Goal: Task Accomplishment & Management: Use online tool/utility

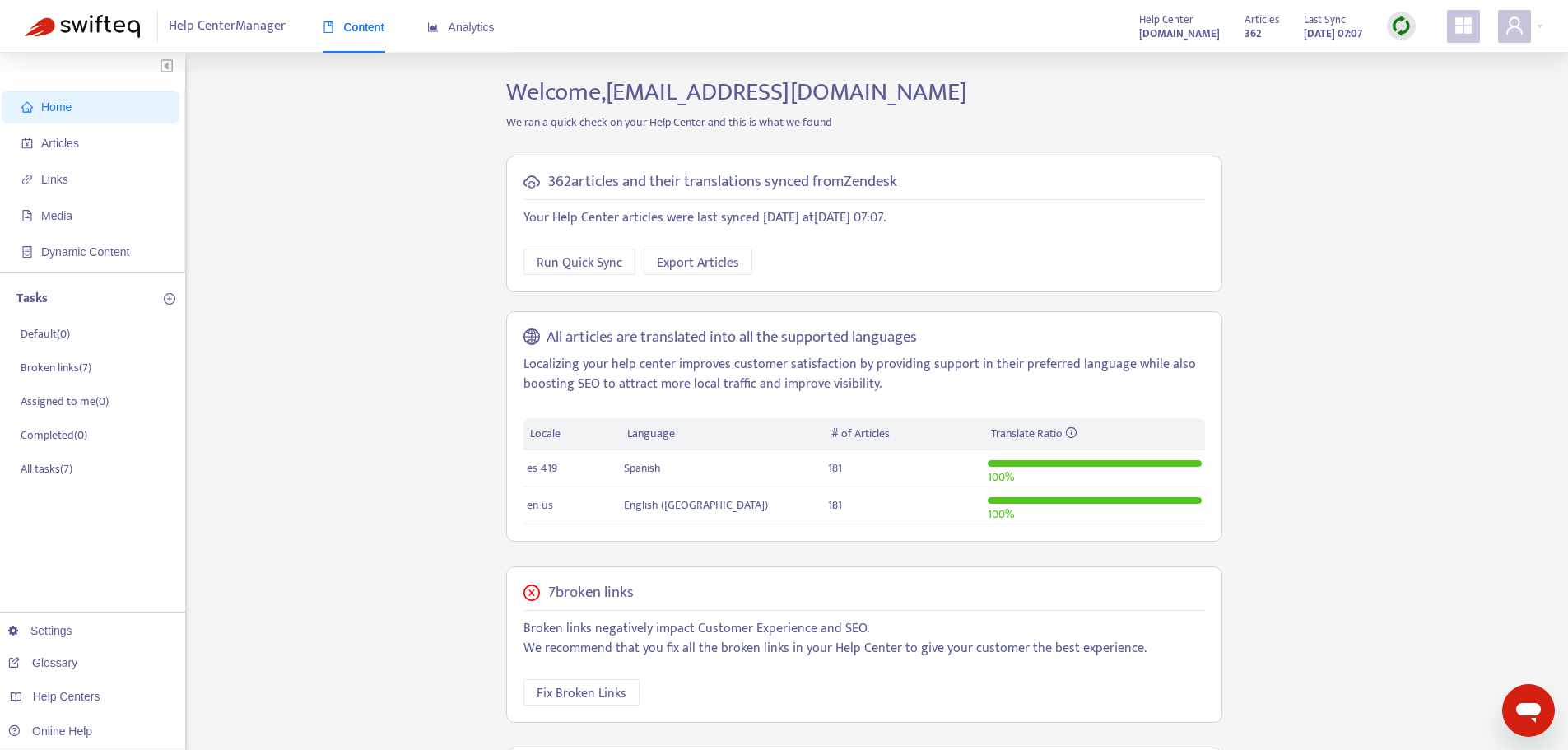
click at [98, 159] on ul "Home Articles Links Media Dynamic Content" at bounding box center [92, 179] width 185 height 184
click at [95, 150] on span "Articles" at bounding box center [94, 144] width 145 height 33
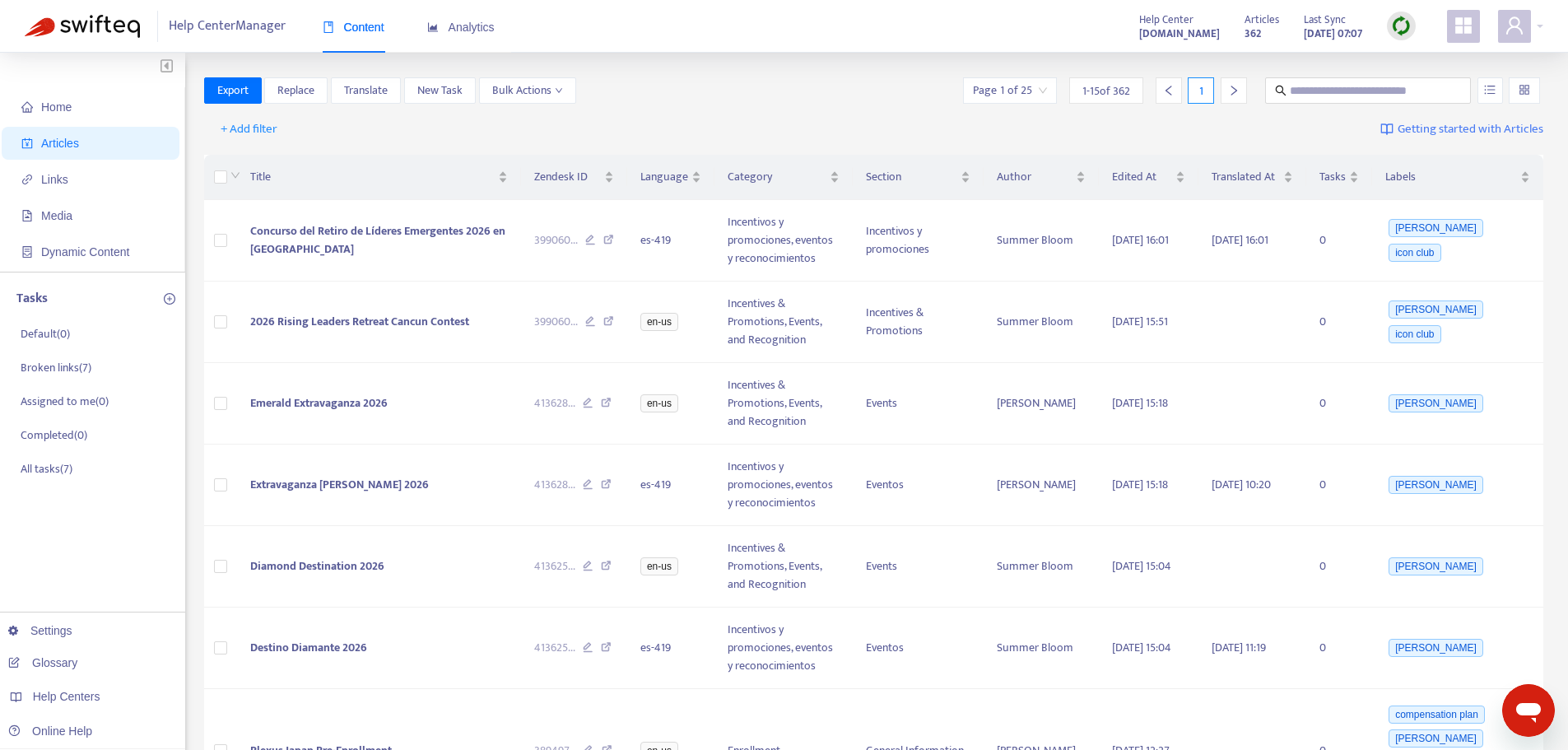
click at [1407, 25] on img at bounding box center [1401, 26] width 21 height 21
click at [1409, 67] on link "Quick Sync" at bounding box center [1435, 59] width 70 height 19
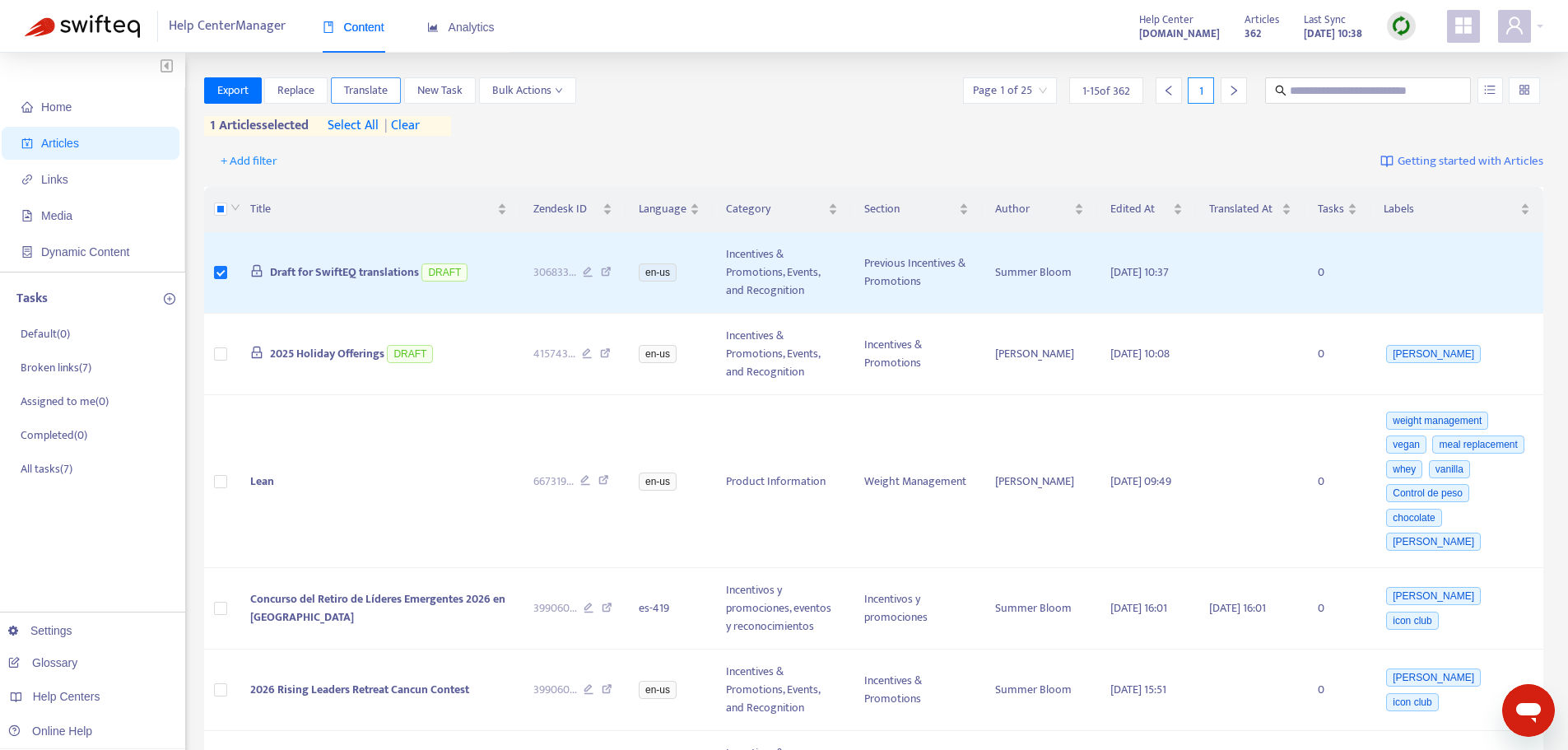
click at [372, 84] on span "Translate" at bounding box center [365, 91] width 44 height 18
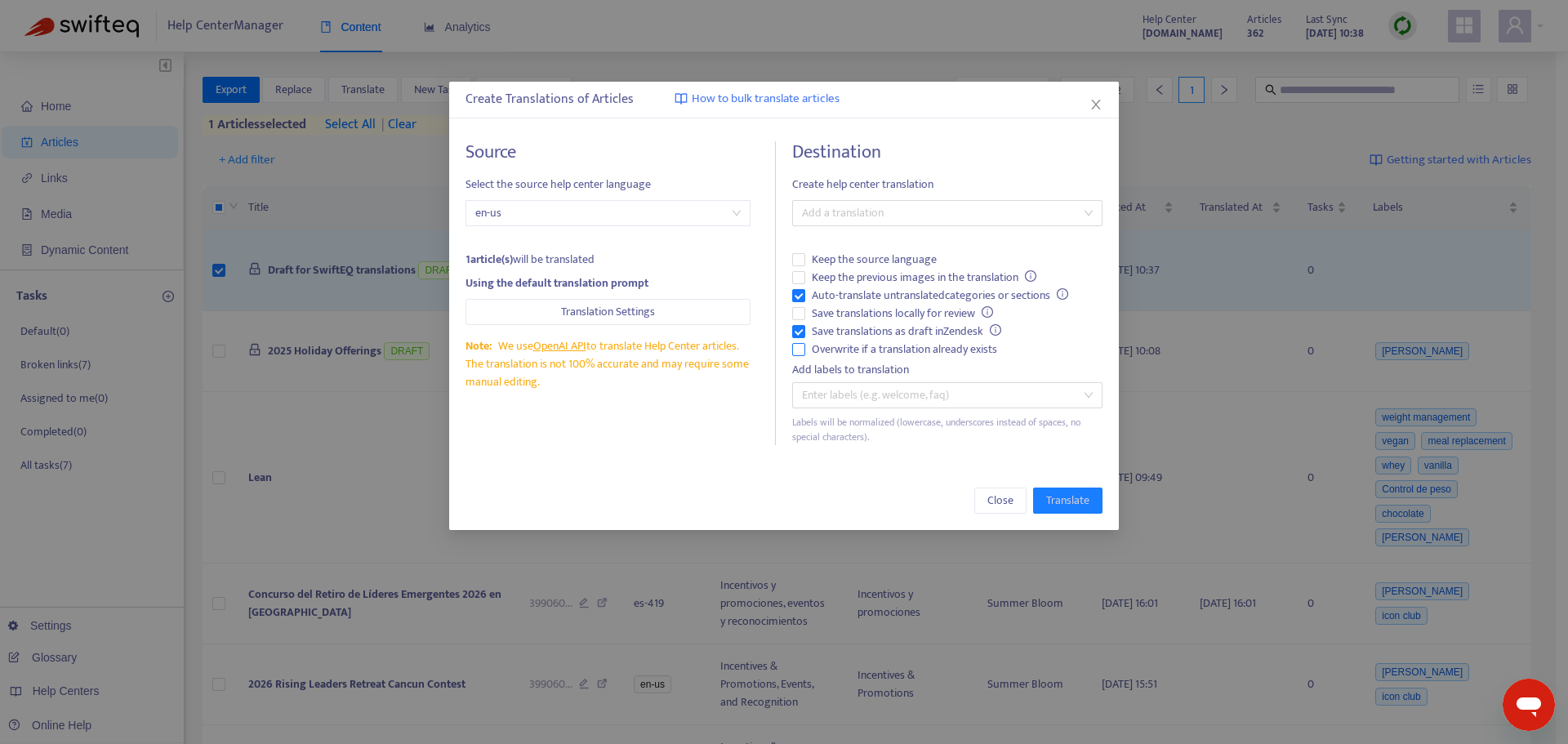
click at [906, 346] on span "Overwrite if a translation already exists" at bounding box center [904, 349] width 199 height 18
click at [882, 296] on span "Auto-translate untranslated categories or sections" at bounding box center [939, 296] width 269 height 18
click at [892, 200] on div "Add a translation" at bounding box center [947, 213] width 311 height 26
click at [886, 274] on div "Spanish ( es-419 )" at bounding box center [947, 272] width 284 height 18
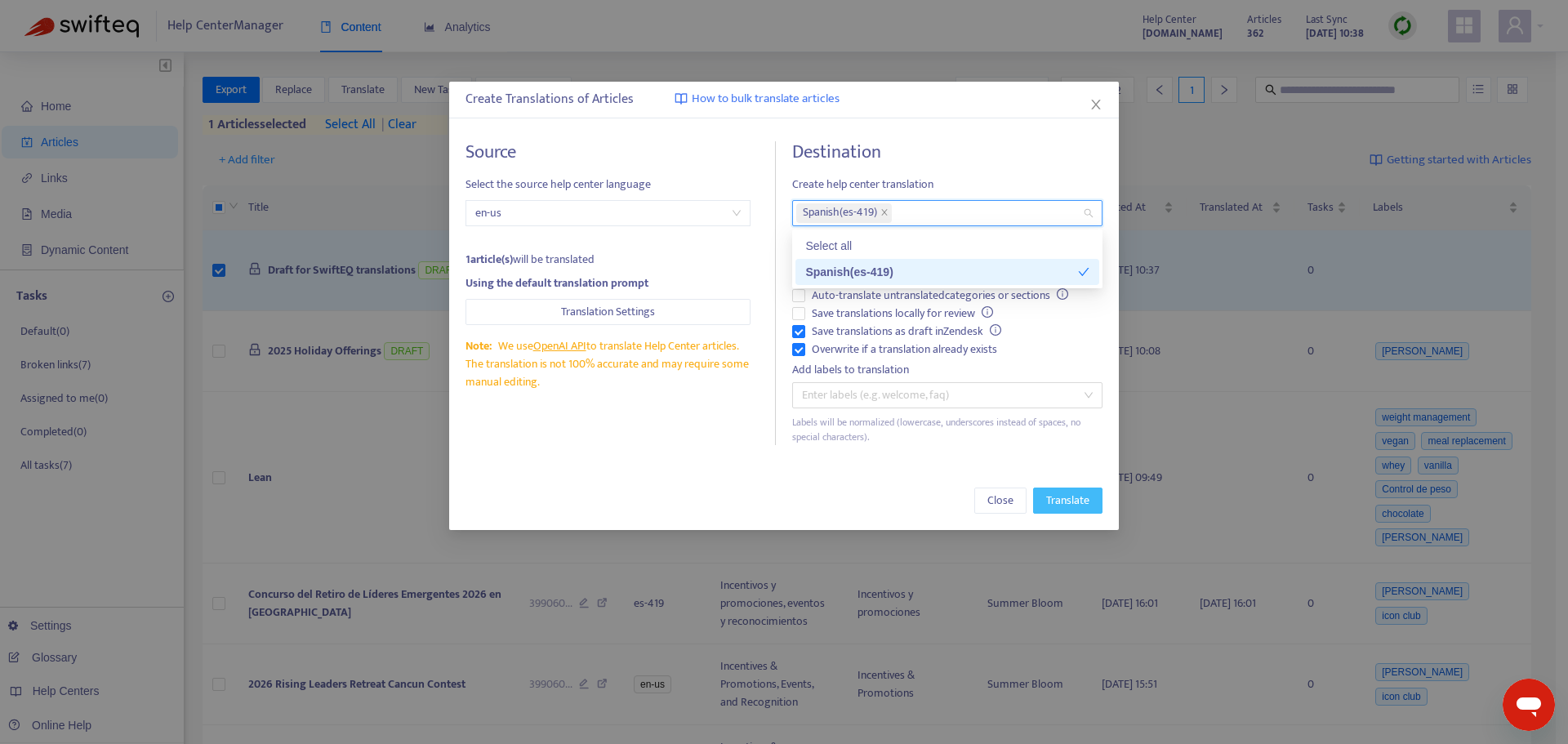
click at [1069, 498] on span "Translate" at bounding box center [1068, 501] width 44 height 18
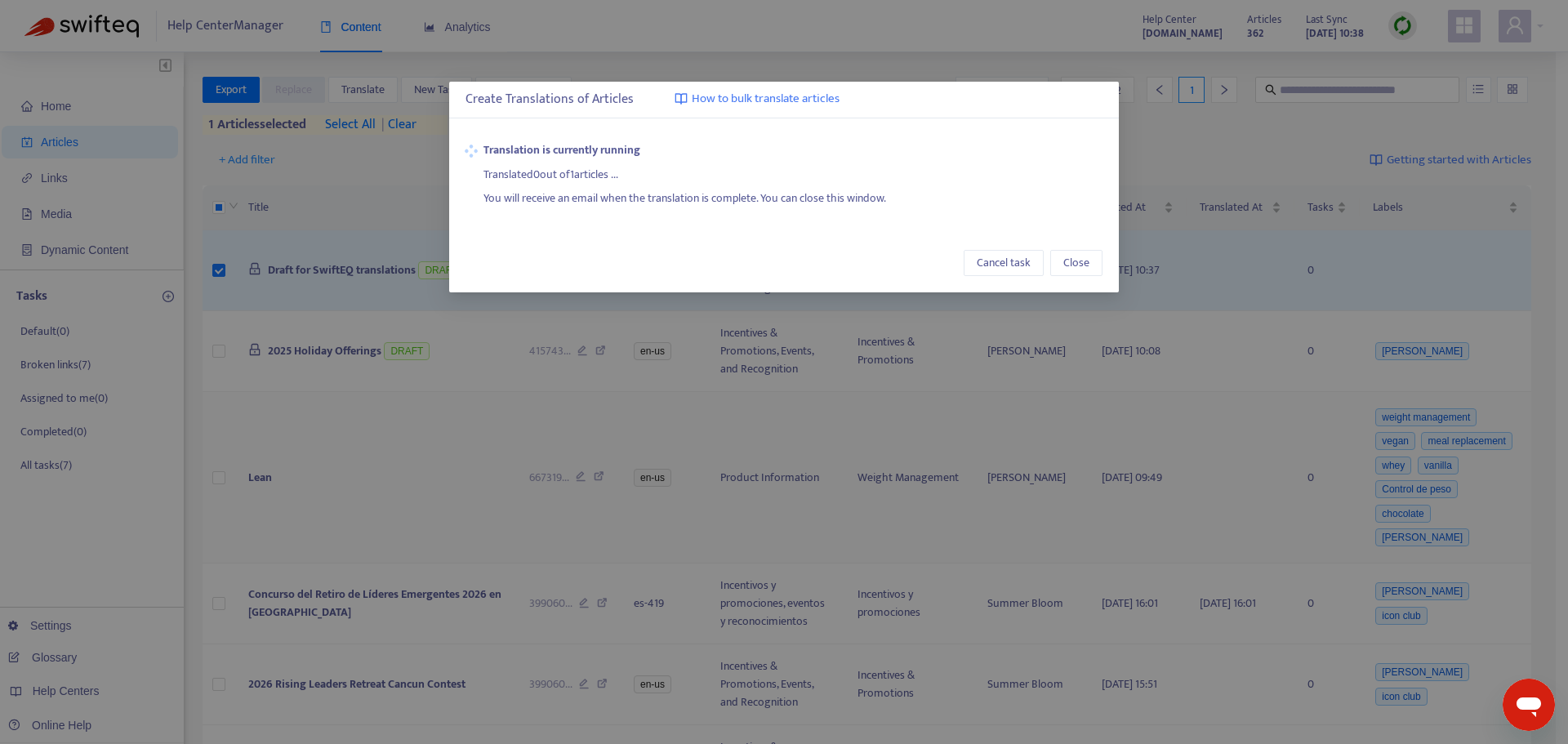
click at [883, 434] on div "Create Translations of Articles How to bulk translate articles Translation is c…" at bounding box center [784, 372] width 1568 height 744
